Goal: Use online tool/utility

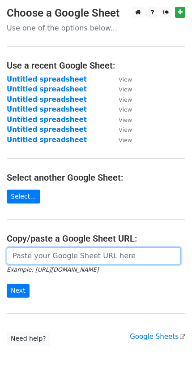
click at [44, 250] on input "url" at bounding box center [94, 255] width 174 height 17
paste input "https://docs.google.com/spreadsheets/d/1h_-v_oHgTmnk6QKhZzfaRRdAKgDvXLSrahY56_K…"
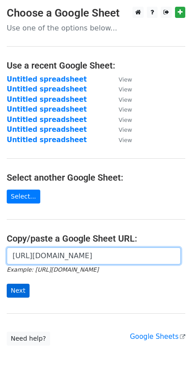
type input "https://docs.google.com/spreadsheets/d/1h_-v_oHgTmnk6QKhZzfaRRdAKgDvXLSrahY56_K…"
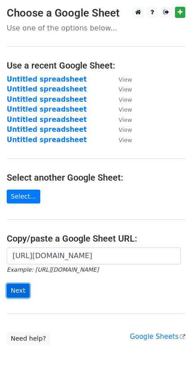
scroll to position [0, 0]
click at [19, 290] on input "Next" at bounding box center [18, 291] width 23 height 14
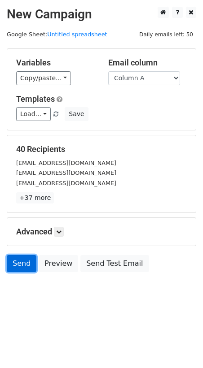
click at [14, 263] on link "Send" at bounding box center [22, 263] width 30 height 17
